Goal: Task Accomplishment & Management: Complete application form

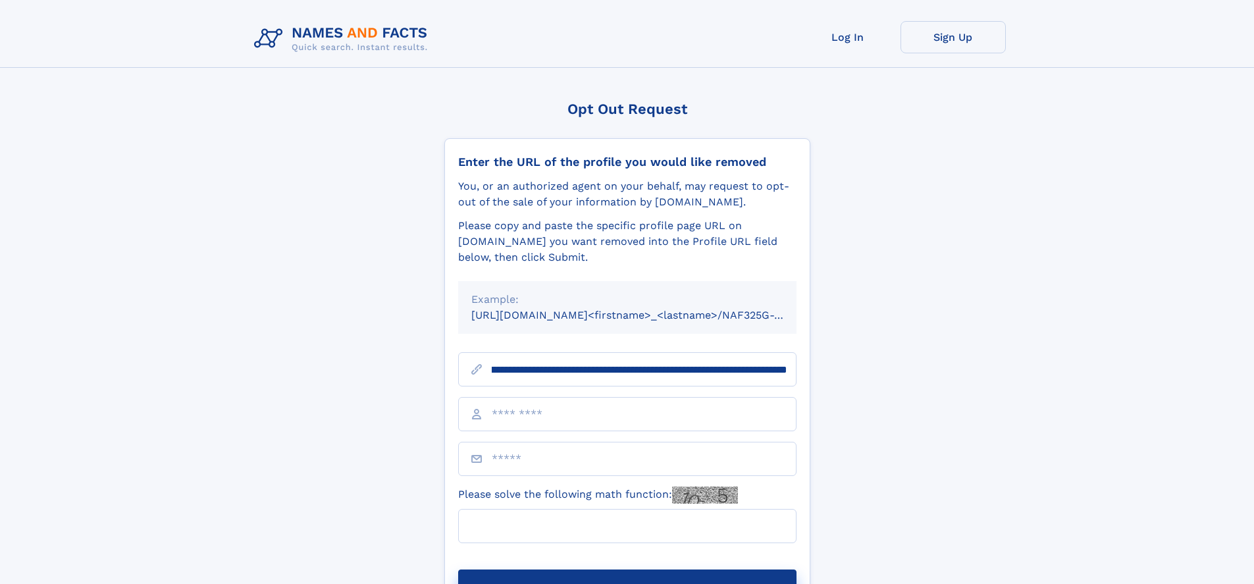
scroll to position [0, 186]
type input "**********"
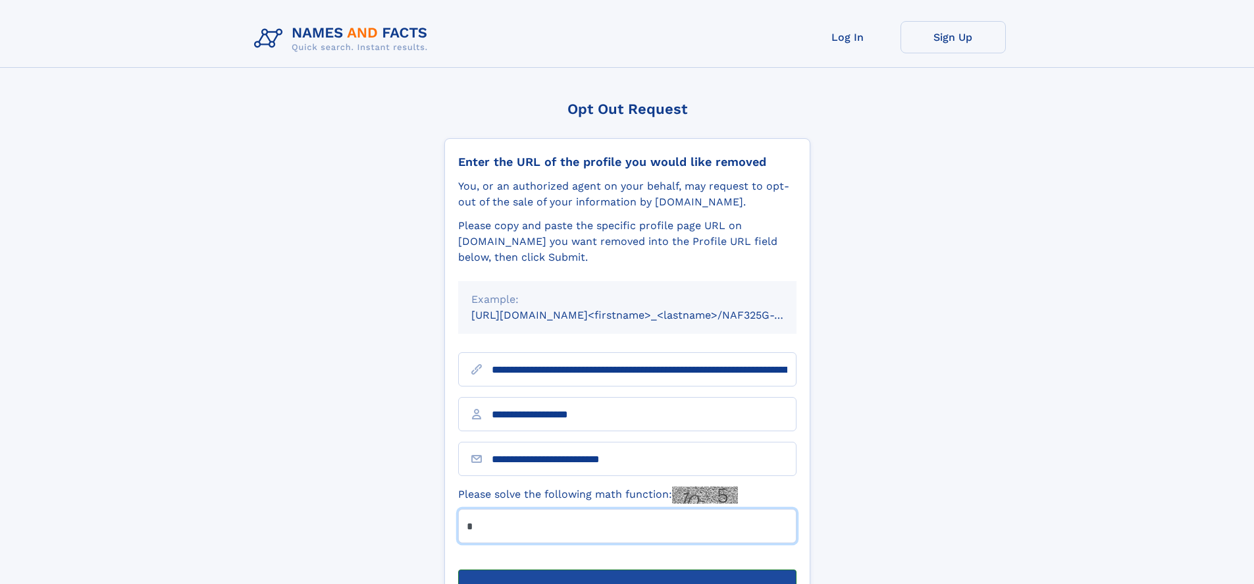
type input "*"
click at [627, 569] on button "Submit Opt Out Request" at bounding box center [627, 590] width 338 height 42
